Goal: Transaction & Acquisition: Purchase product/service

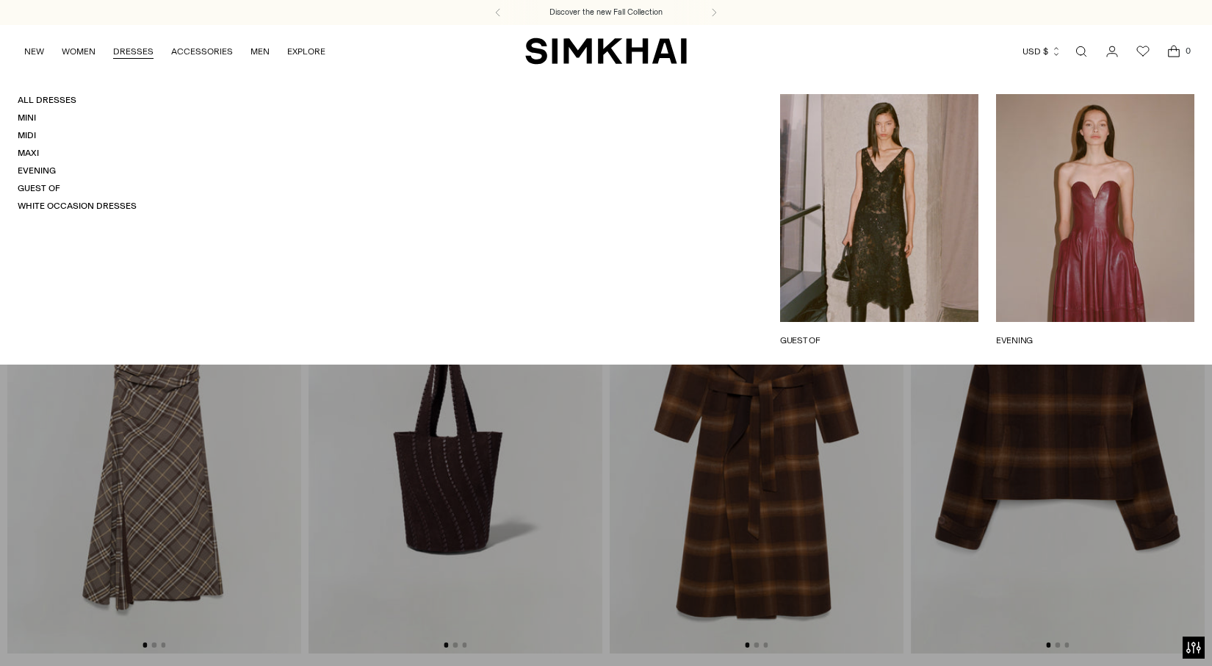
click at [132, 58] on link "DRESSES" at bounding box center [133, 51] width 40 height 32
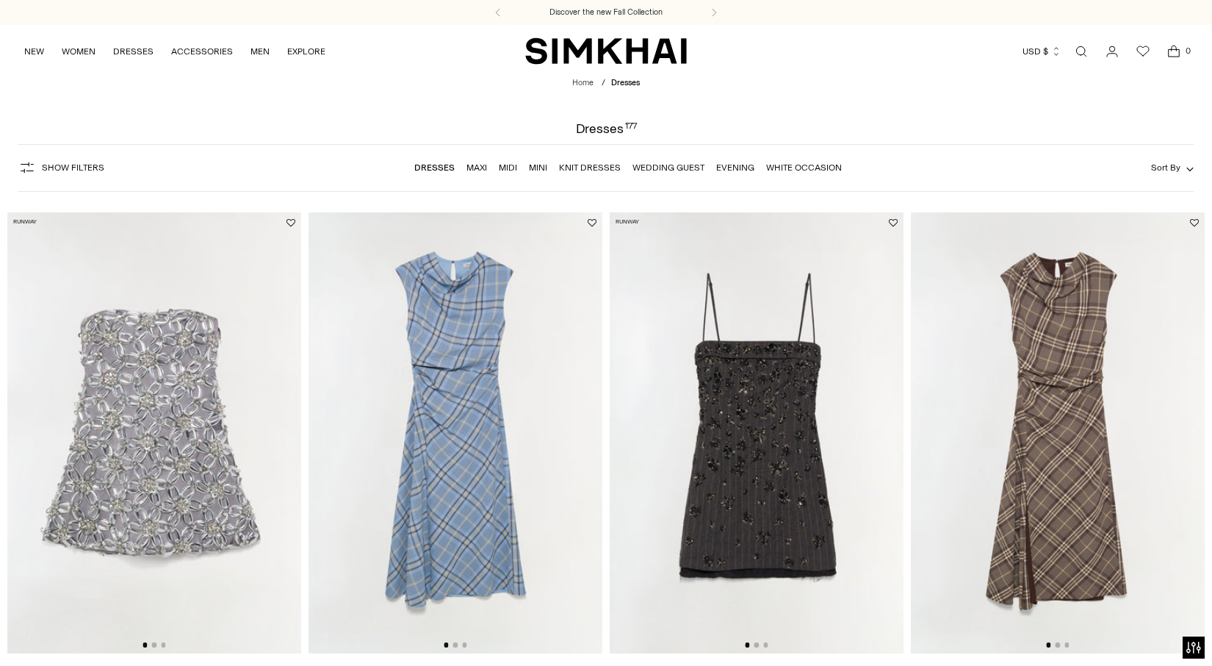
click at [68, 174] on button "Show Filters" at bounding box center [61, 168] width 86 height 24
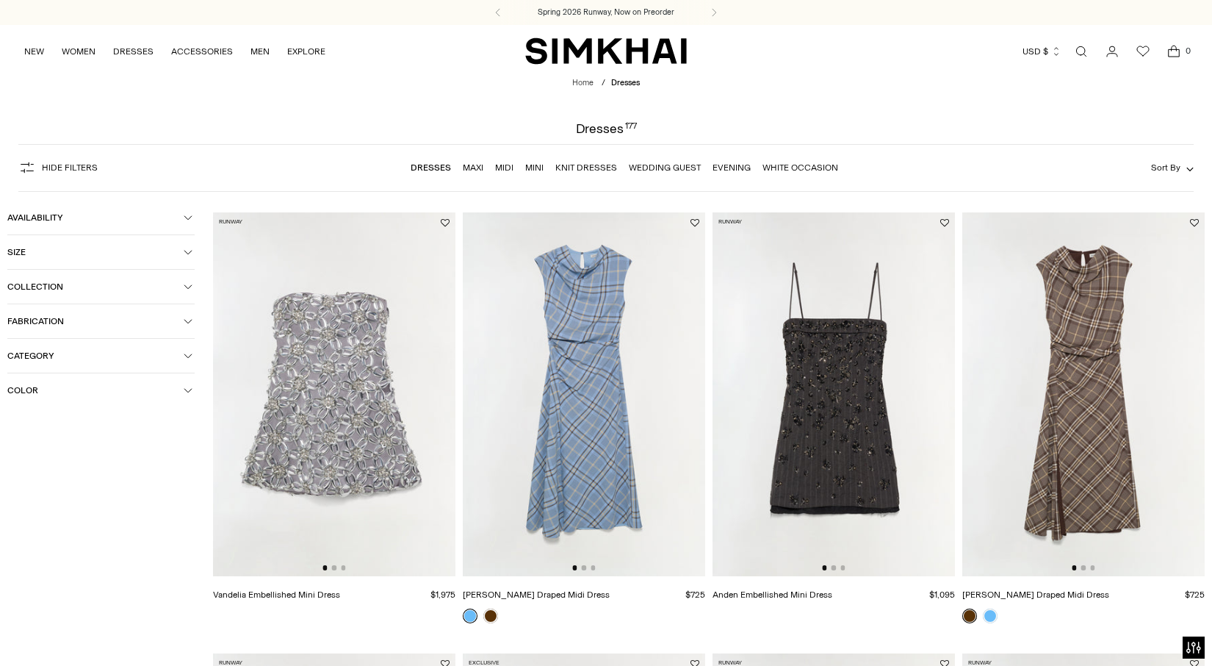
click at [69, 398] on button "Color" at bounding box center [100, 390] width 187 height 34
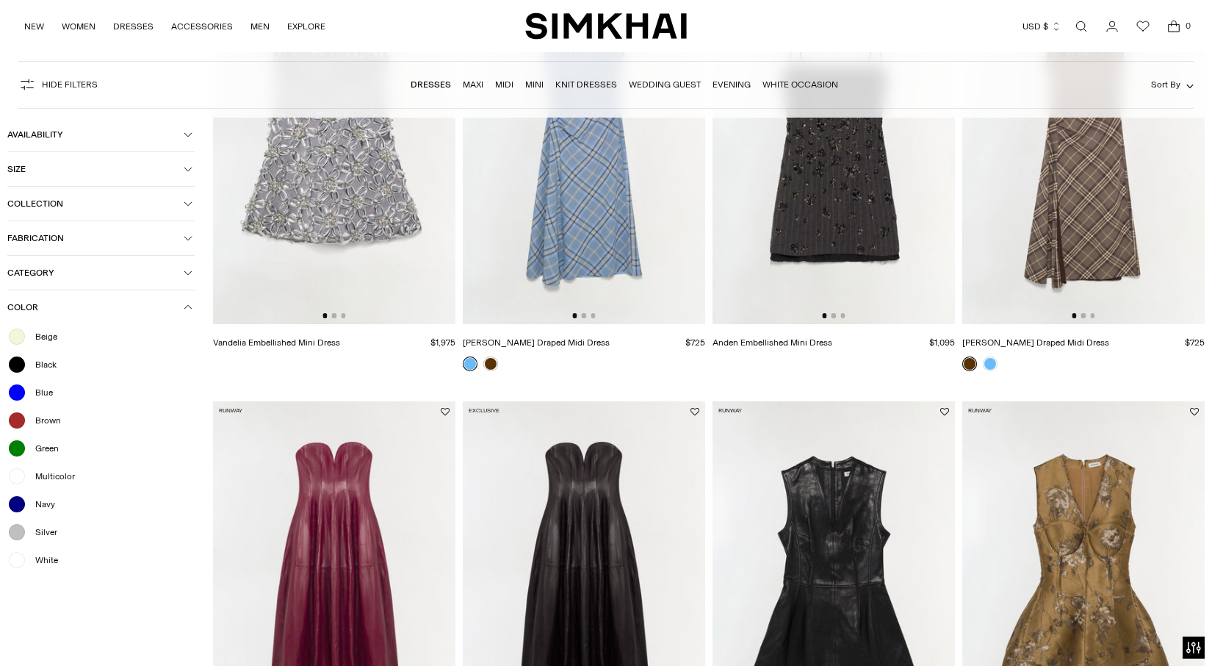
scroll to position [294, 0]
